Goal: Contribute content

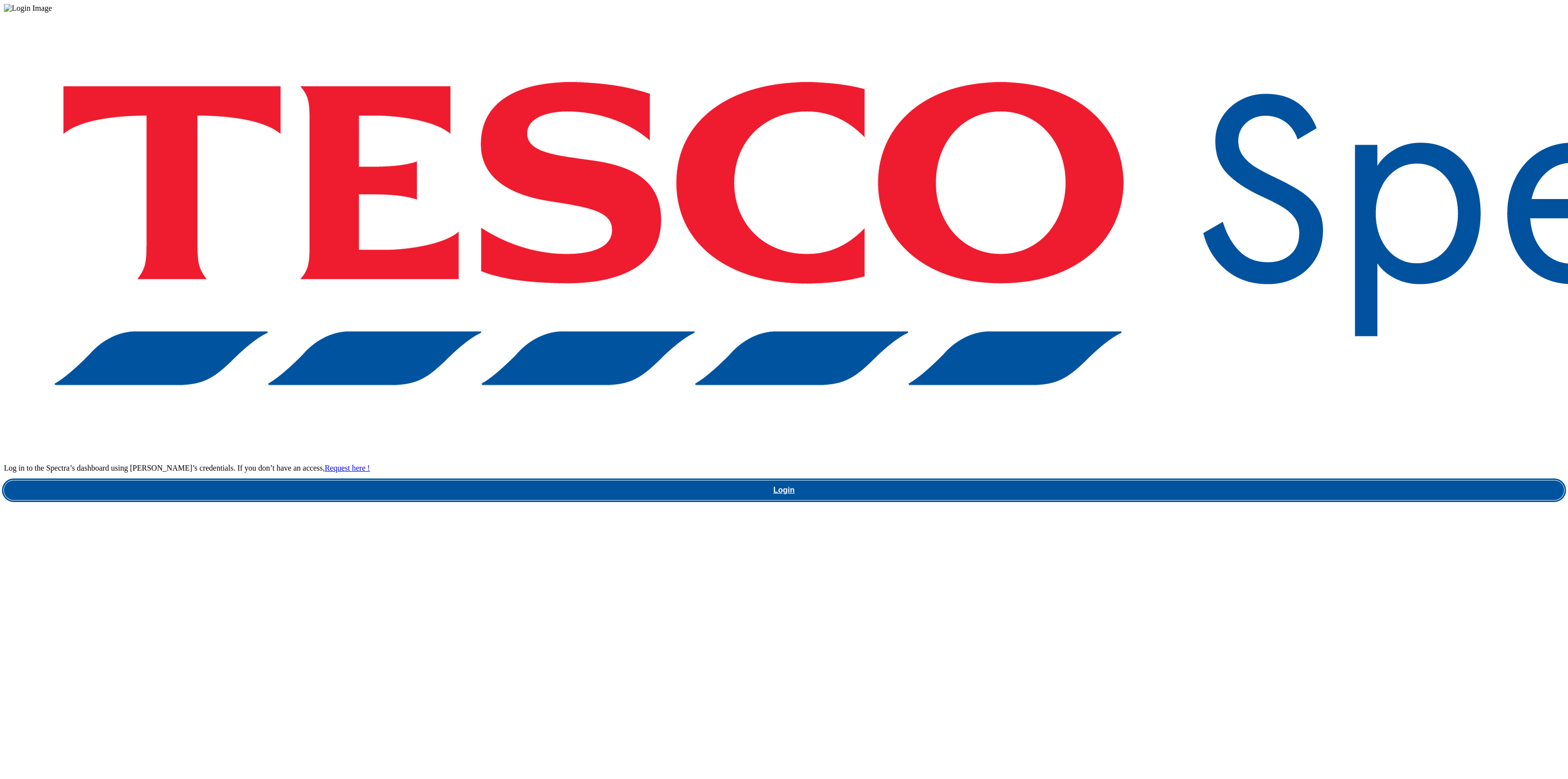
click at [1232, 481] on link "Login" at bounding box center [783, 490] width 1560 height 19
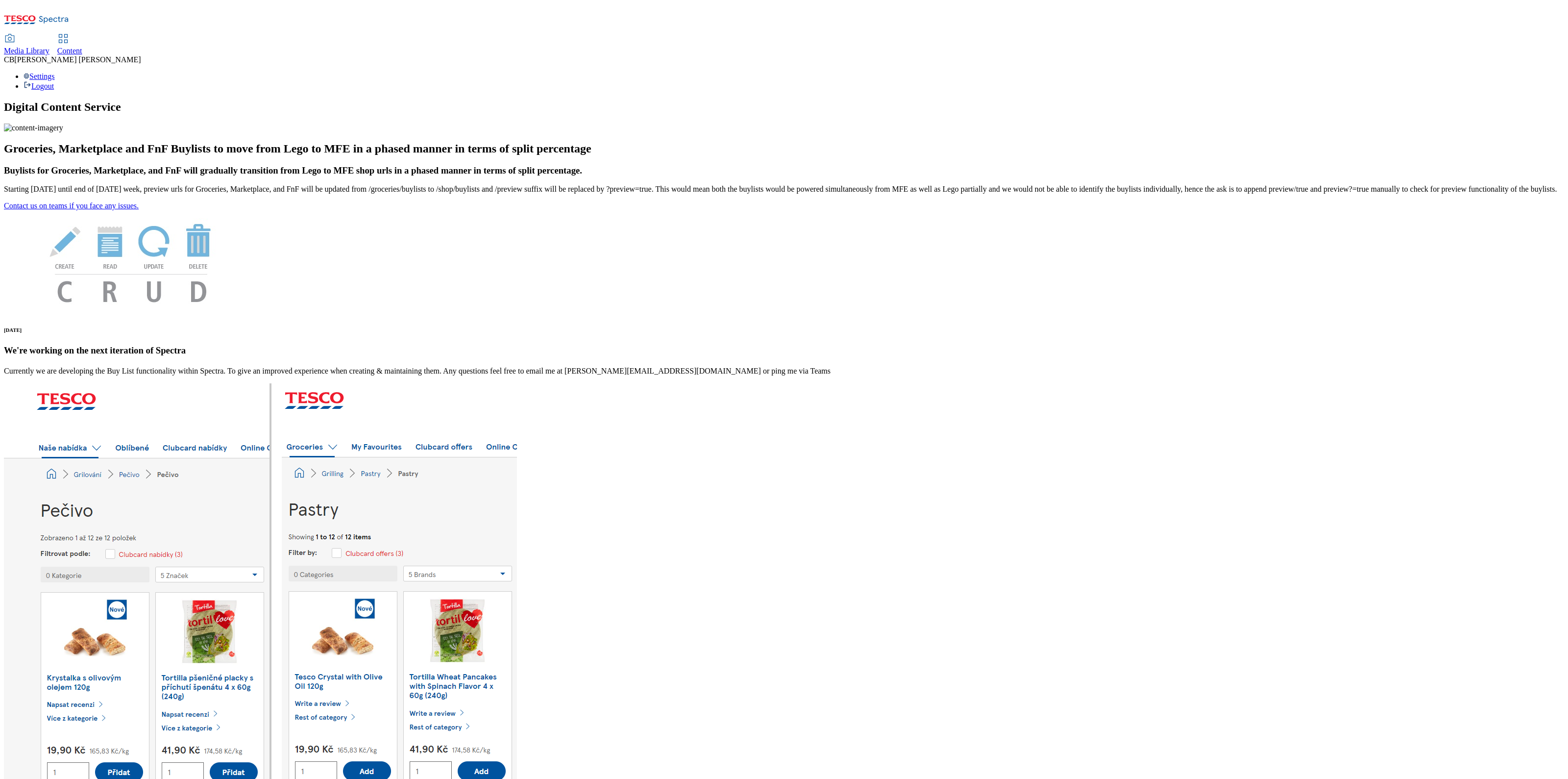
click at [49, 46] on div "Media Library" at bounding box center [26, 51] width 46 height 9
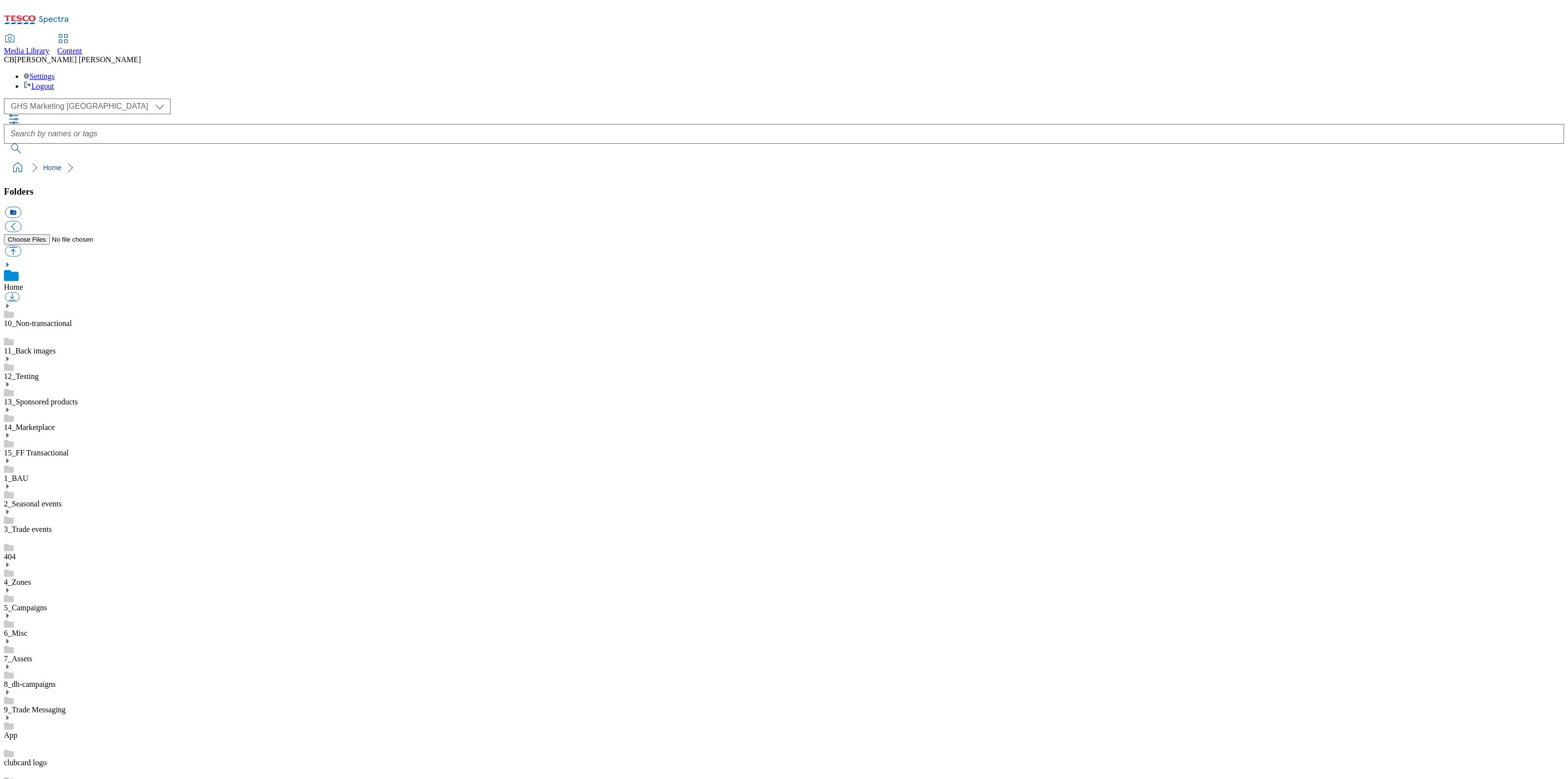
click at [11, 663] on icon at bounding box center [7, 666] width 7 height 7
click at [21, 245] on button "button" at bounding box center [13, 251] width 16 height 12
type input "C:\fakepath\1756806199690-ad541800_Danone_Core_Strawberry_LegoBrand_918x138_V2.…"
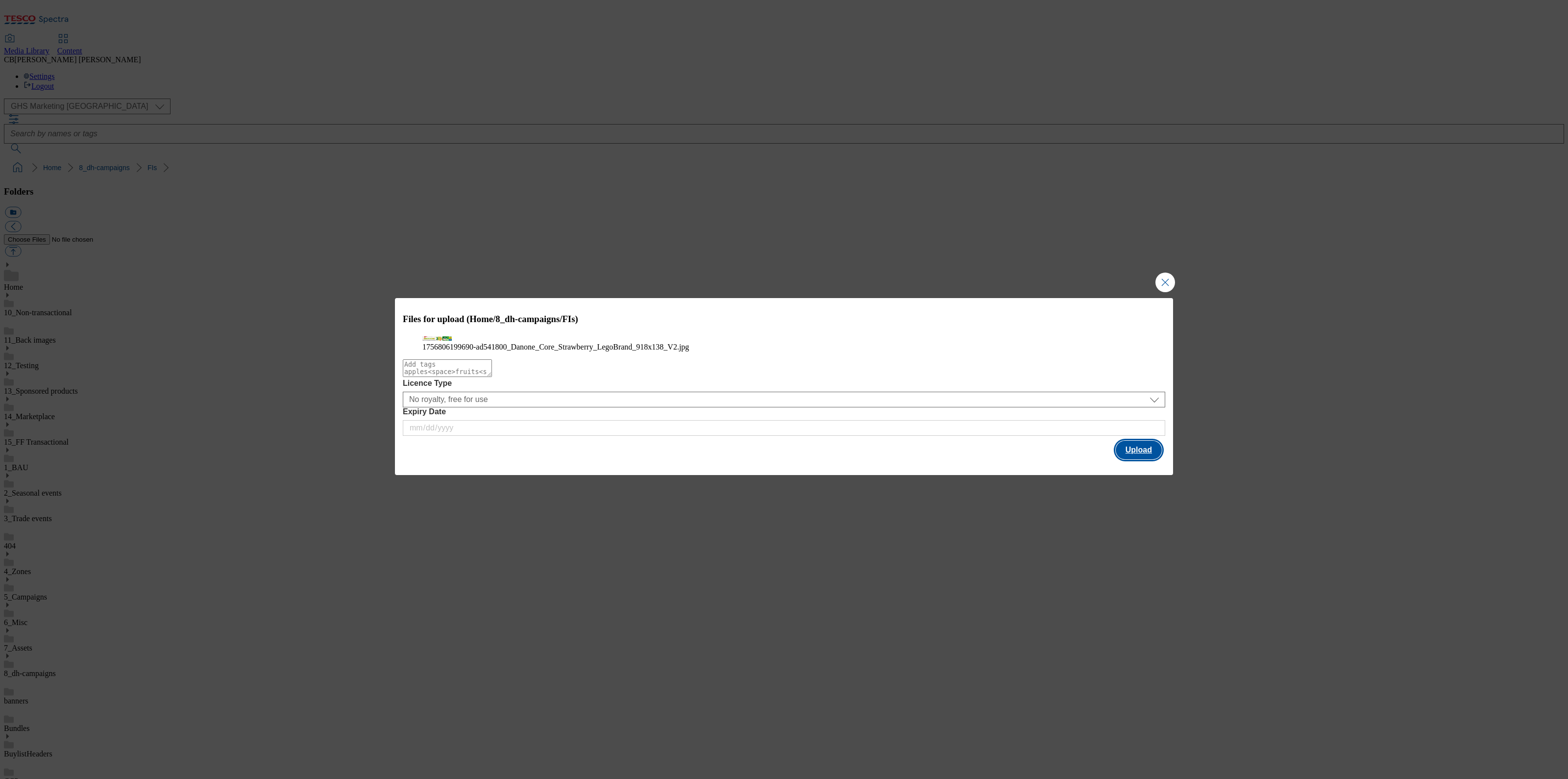
click at [1148, 459] on button "Upload" at bounding box center [1139, 450] width 46 height 19
